Goal: Task Accomplishment & Management: Manage account settings

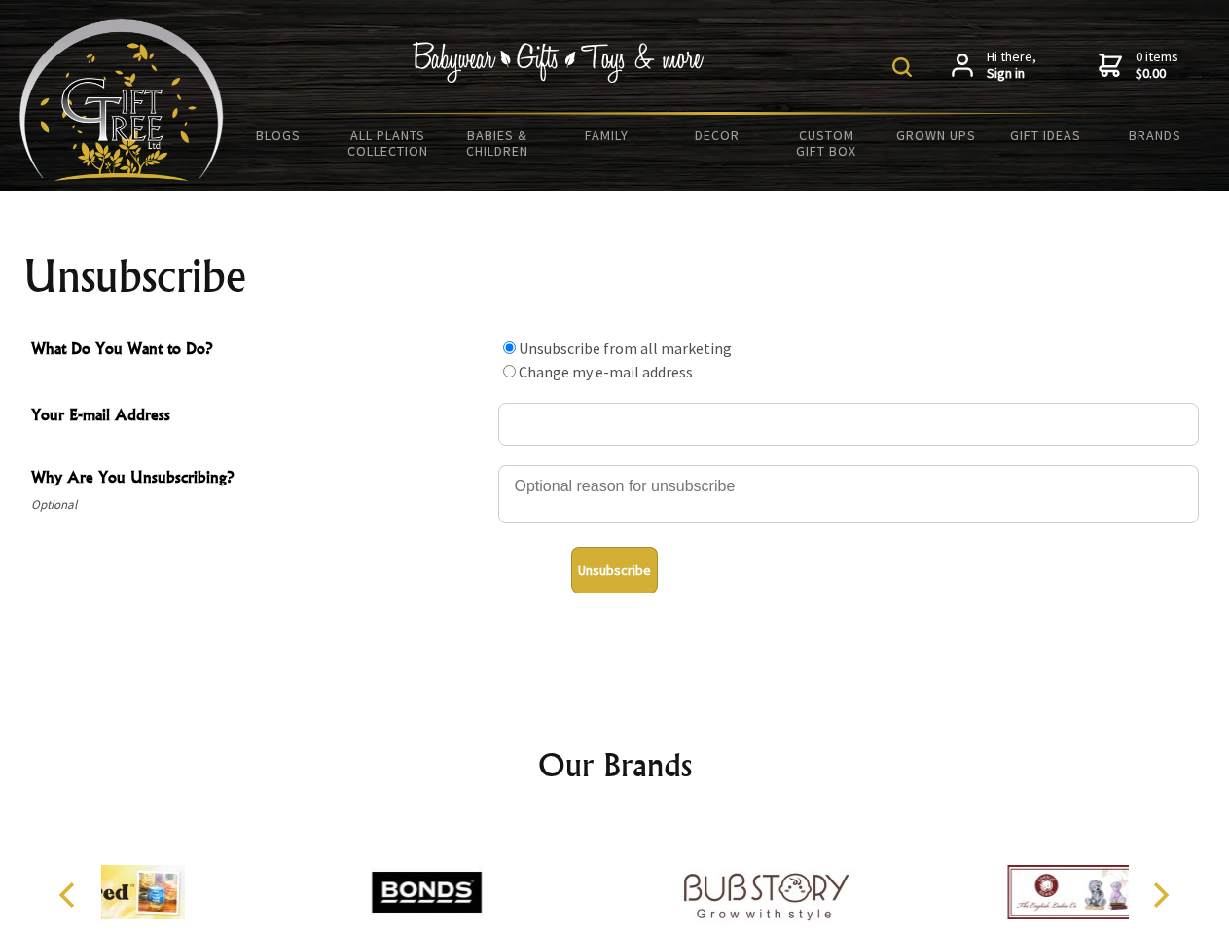
click at [905, 67] on img at bounding box center [901, 66] width 19 height 19
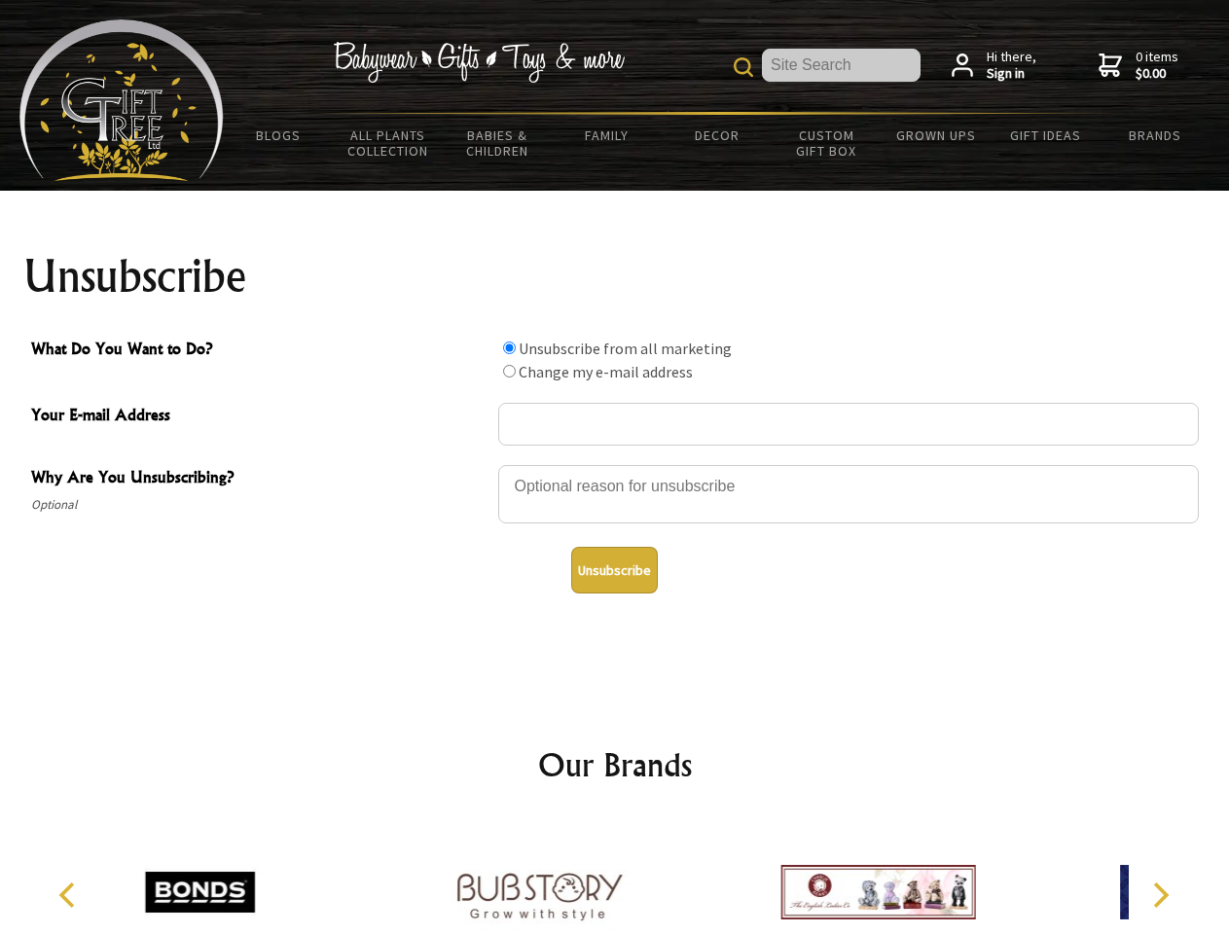
click at [615, 464] on div at bounding box center [848, 497] width 700 height 68
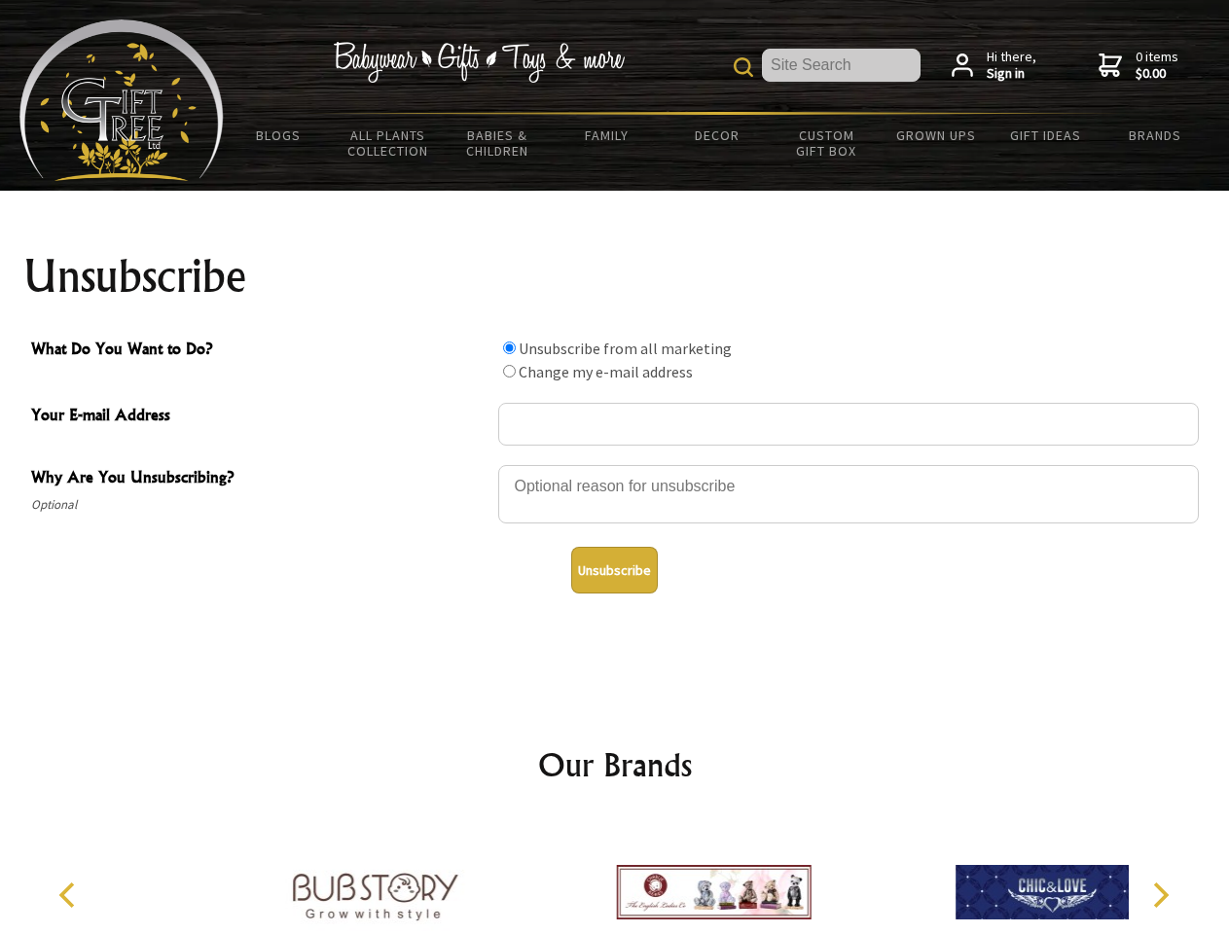
click at [509, 347] on input "What Do You Want to Do?" at bounding box center [509, 347] width 13 height 13
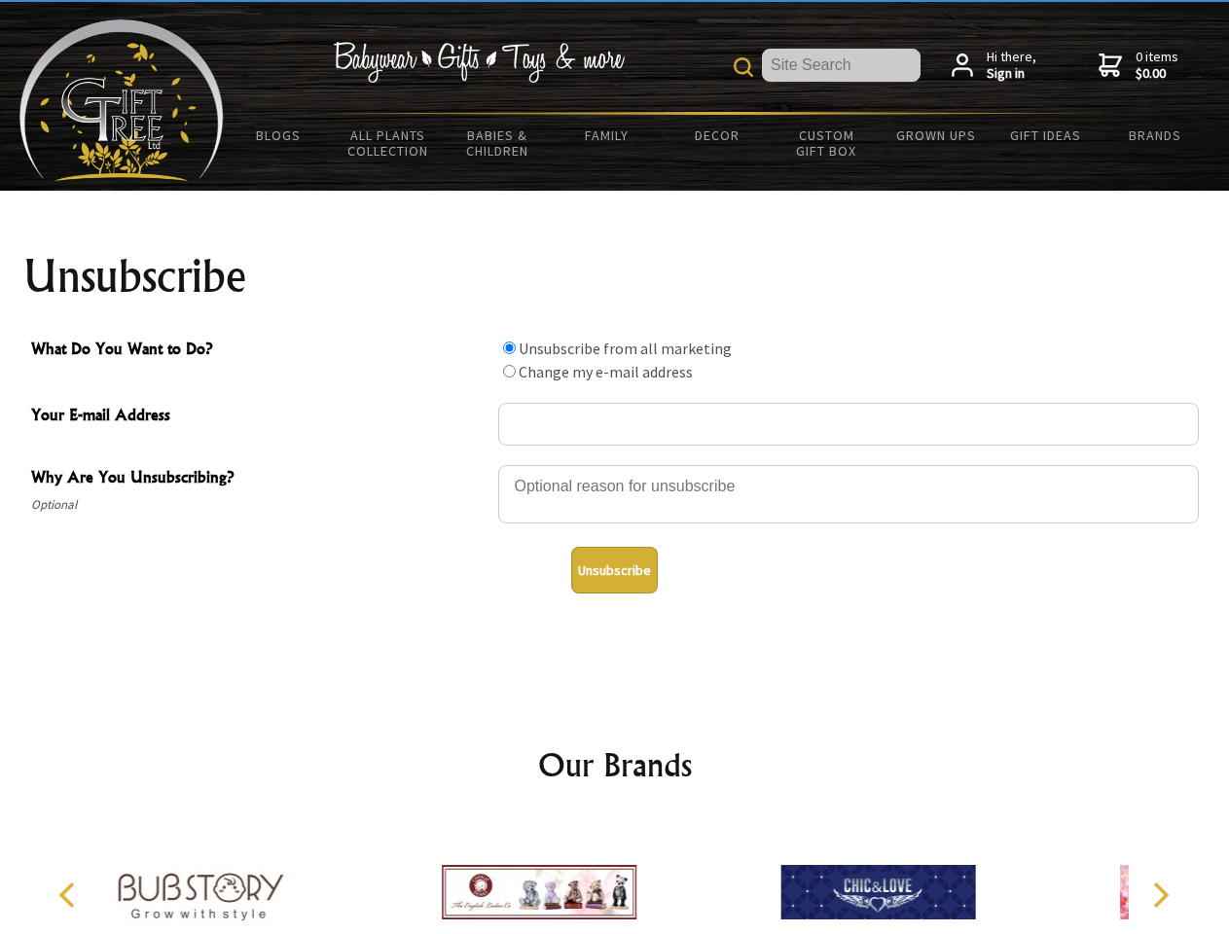
click at [509, 371] on input "What Do You Want to Do?" at bounding box center [509, 371] width 13 height 13
radio input "true"
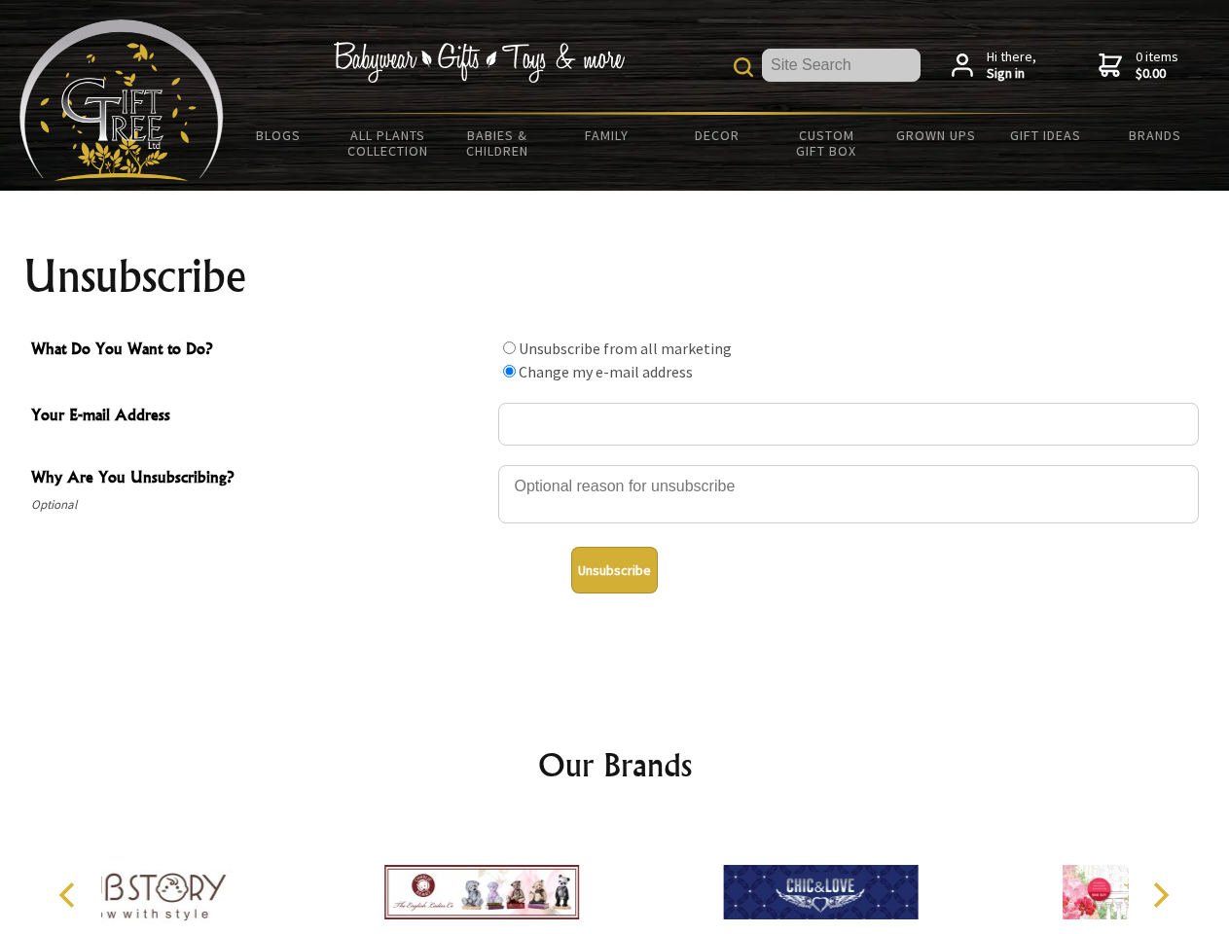
click at [614, 570] on button "Unsubscribe" at bounding box center [614, 570] width 87 height 47
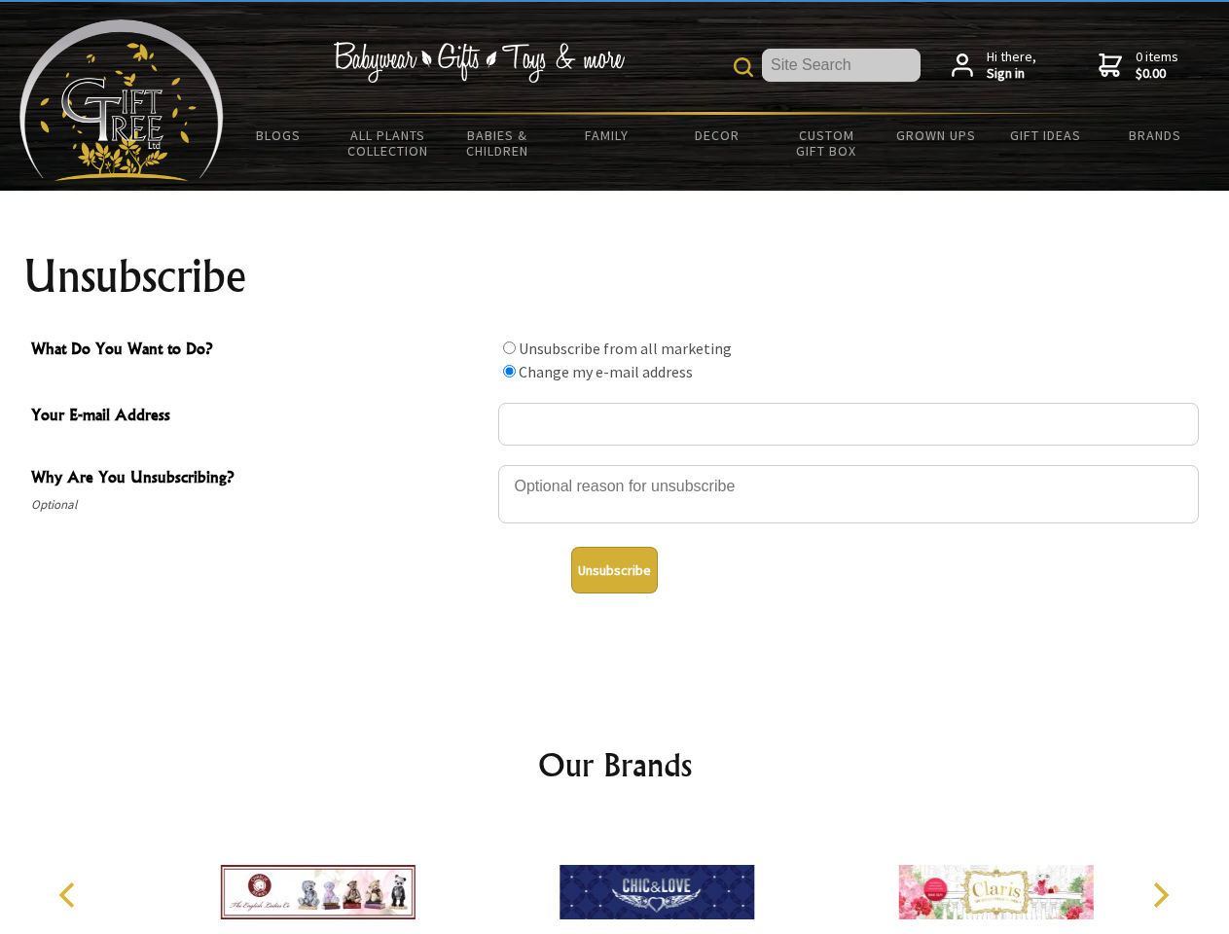
click at [615, 877] on img at bounding box center [656, 892] width 195 height 146
click at [70, 895] on icon "Previous" at bounding box center [68, 894] width 25 height 25
click at [1160, 895] on icon "Next" at bounding box center [1158, 894] width 25 height 25
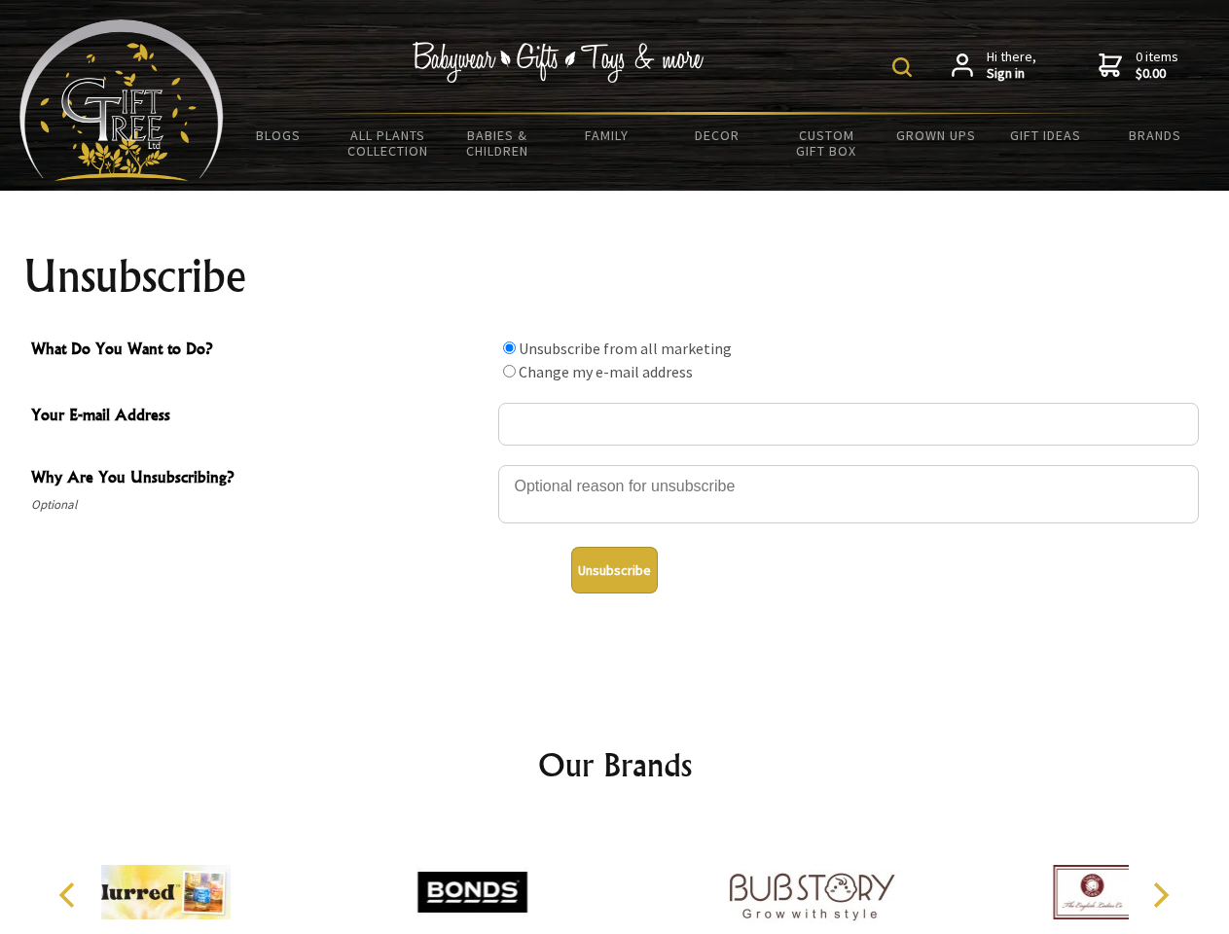
click at [905, 67] on img at bounding box center [901, 66] width 19 height 19
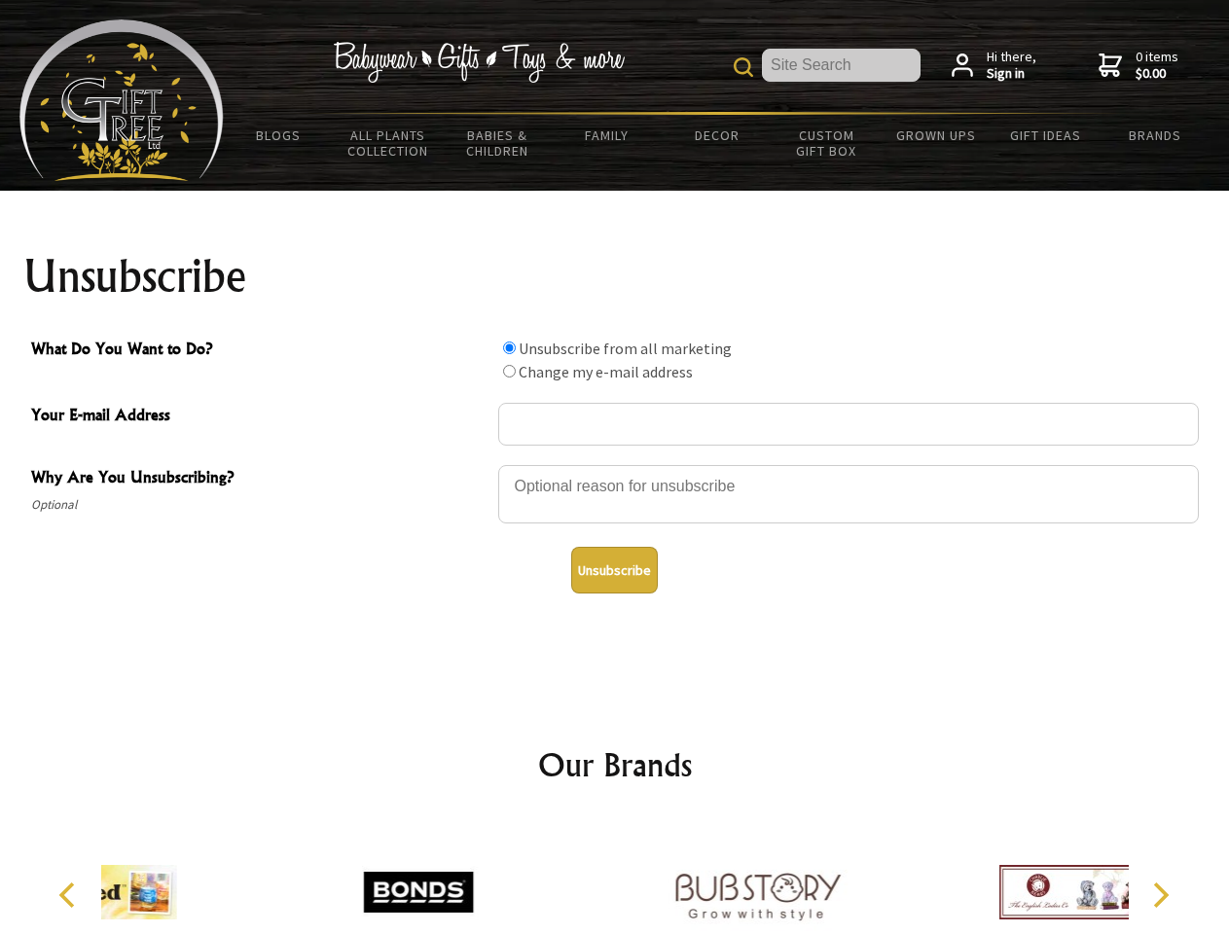
click at [615, 464] on div at bounding box center [848, 497] width 700 height 68
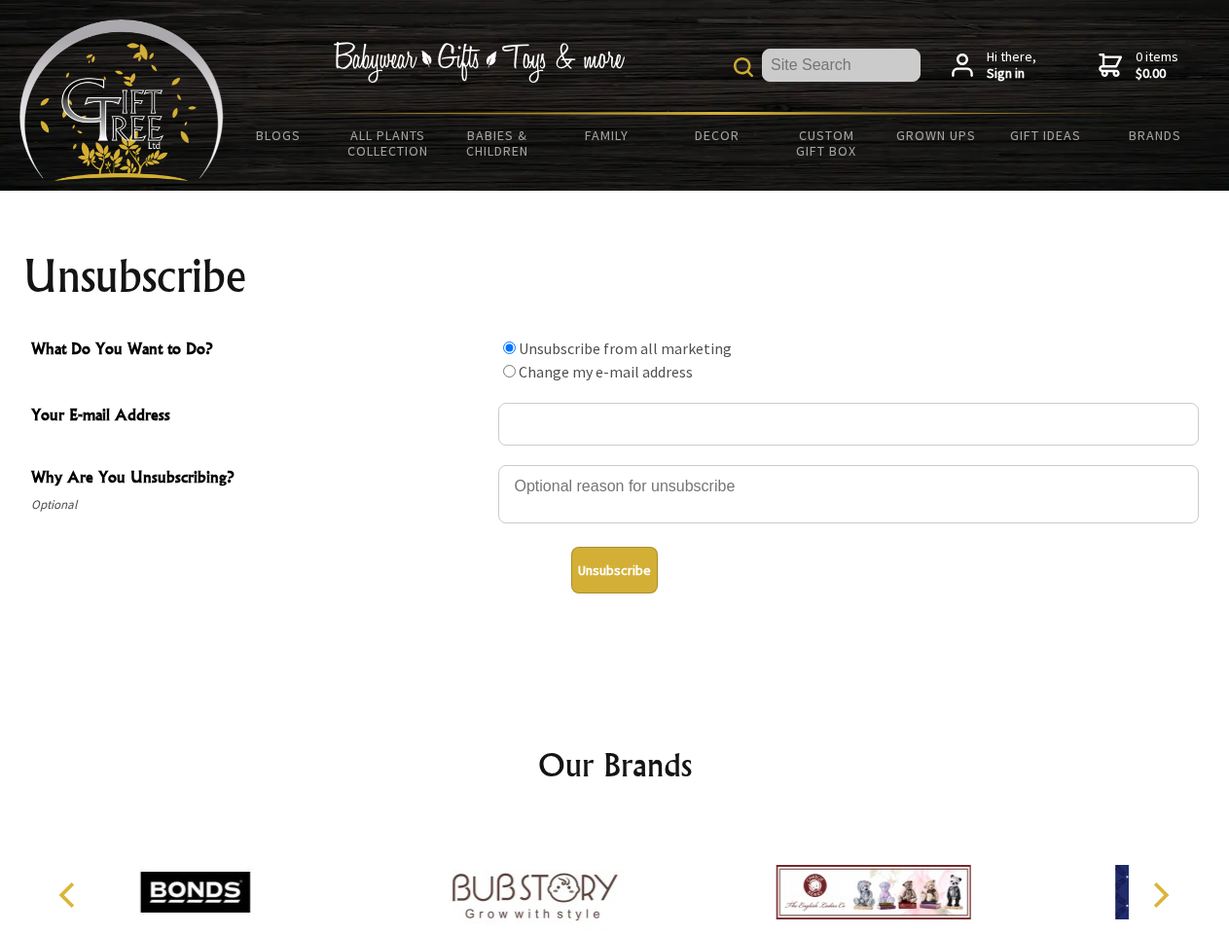
click at [509, 347] on input "What Do You Want to Do?" at bounding box center [509, 347] width 13 height 13
click at [509, 371] on input "What Do You Want to Do?" at bounding box center [509, 371] width 13 height 13
radio input "true"
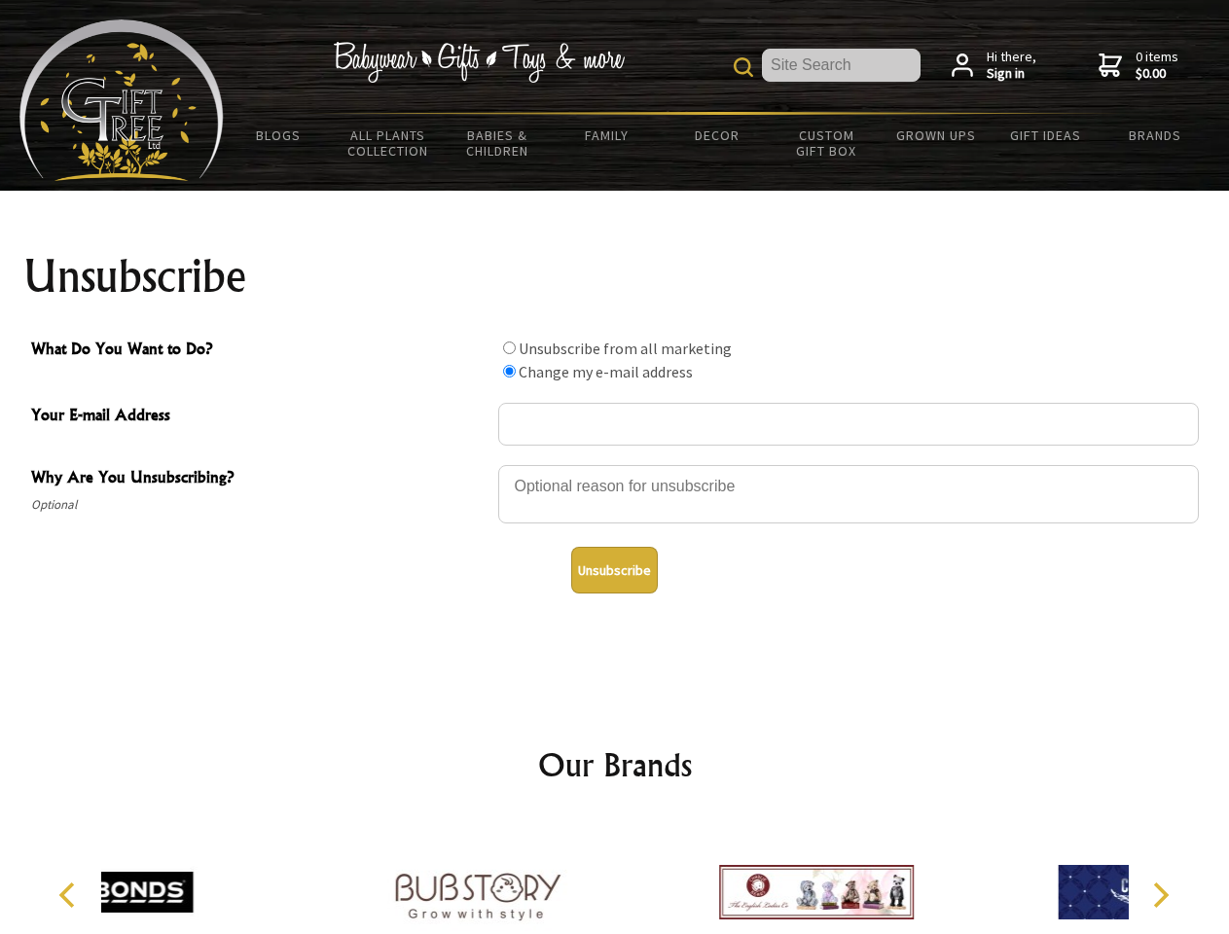
click at [614, 570] on button "Unsubscribe" at bounding box center [614, 570] width 87 height 47
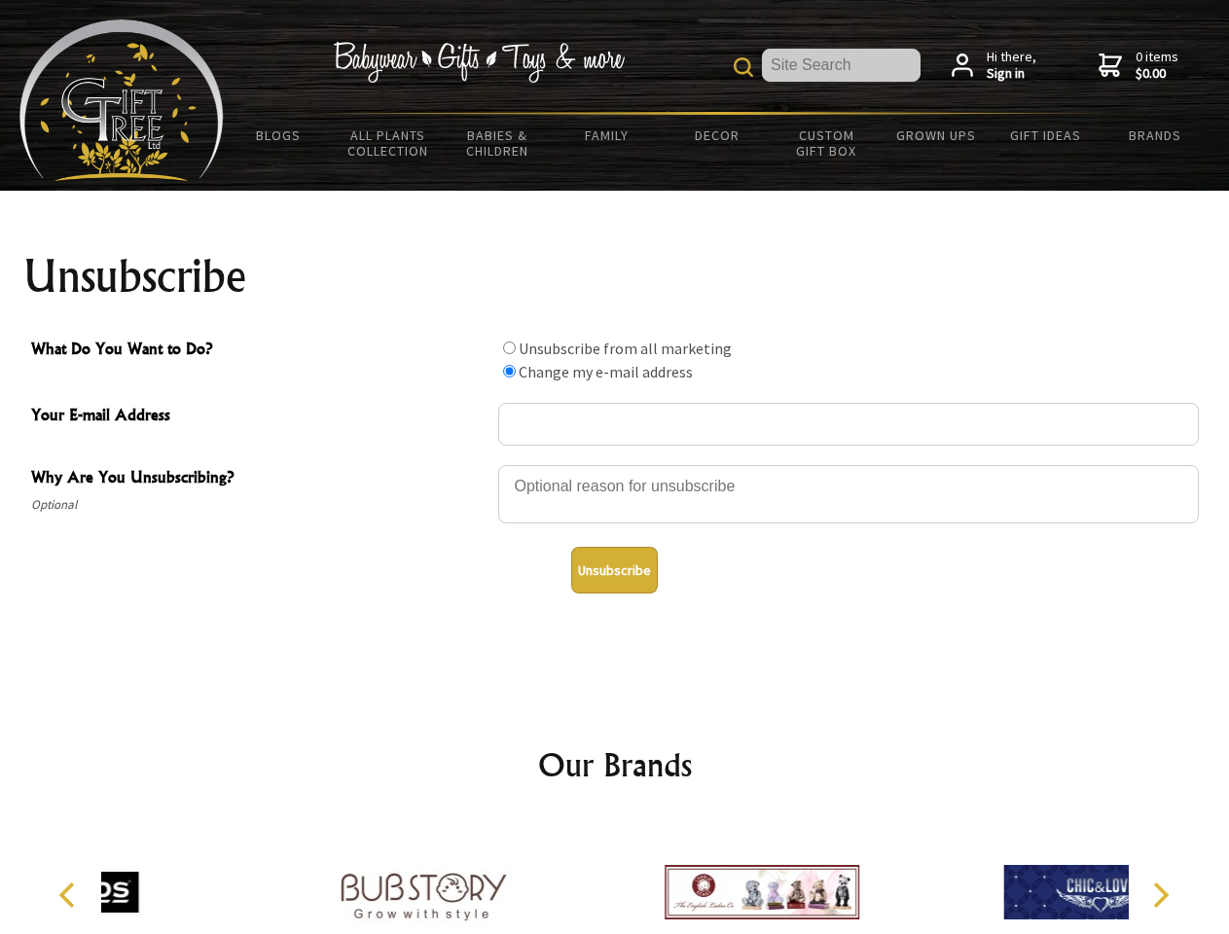
click at [70, 895] on icon "Previous" at bounding box center [68, 894] width 25 height 25
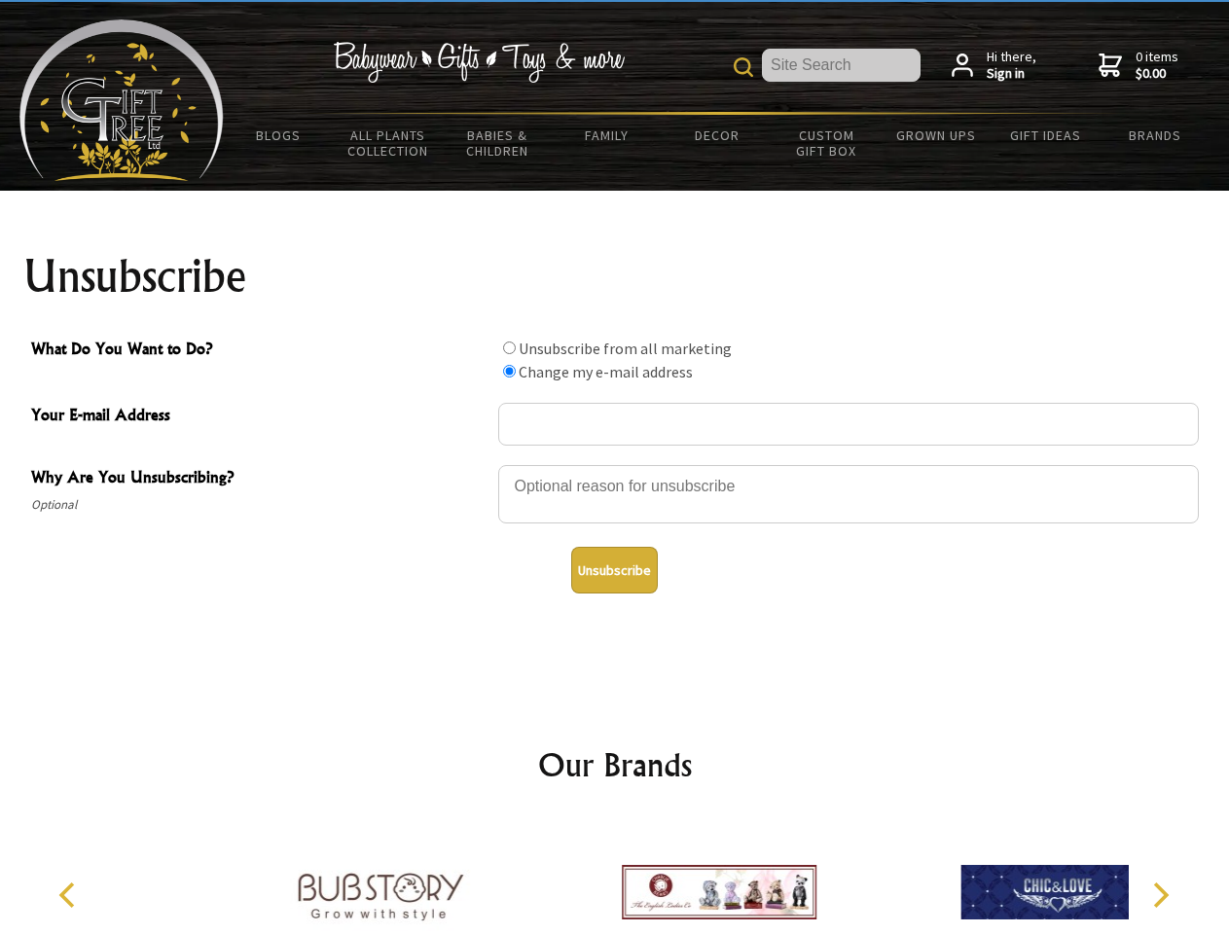
click at [1160, 895] on icon "Next" at bounding box center [1158, 894] width 25 height 25
